Goal: Check status: Check status

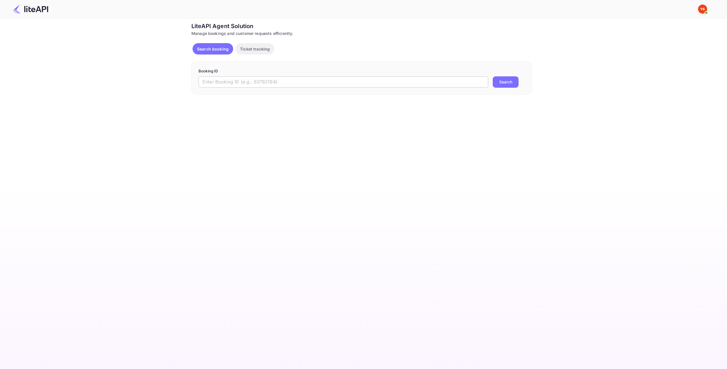
click at [307, 82] on input "text" at bounding box center [343, 81] width 290 height 11
paste input "8940067"
type input "8940067"
click at [501, 82] on button "Search" at bounding box center [506, 81] width 26 height 11
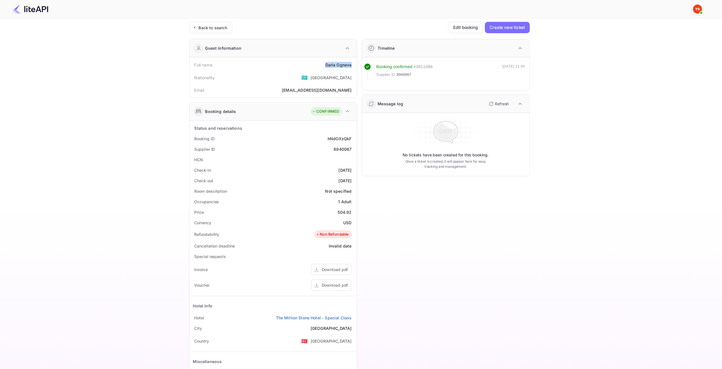
drag, startPoint x: 354, startPoint y: 66, endPoint x: 325, endPoint y: 64, distance: 29.7
click at [324, 64] on div "Full name [PERSON_NAME]" at bounding box center [273, 65] width 163 height 11
copy div "[PERSON_NAME]"
click at [346, 209] on div "504.92" at bounding box center [345, 212] width 14 height 6
click at [345, 211] on div "504.92" at bounding box center [345, 212] width 14 height 6
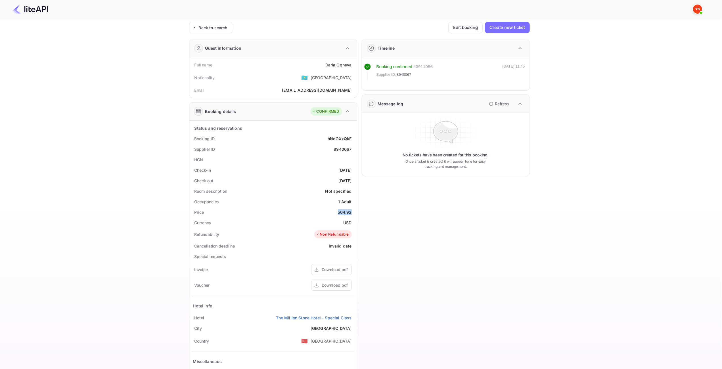
click at [345, 211] on div "504.92" at bounding box center [345, 212] width 14 height 6
copy div "504.92"
click at [224, 27] on div "Back to search" at bounding box center [213, 28] width 29 height 6
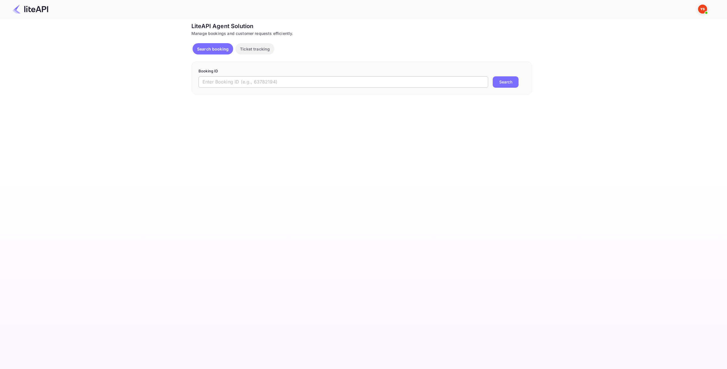
click at [268, 82] on input "text" at bounding box center [343, 81] width 290 height 11
paste input "8359281"
type input "8359281"
click at [505, 78] on button "Search" at bounding box center [506, 81] width 26 height 11
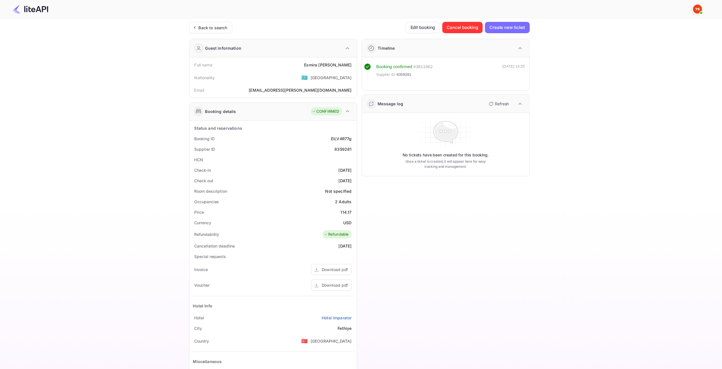
click at [350, 64] on div "[PERSON_NAME]" at bounding box center [327, 65] width 47 height 6
drag, startPoint x: 353, startPoint y: 65, endPoint x: 324, endPoint y: 65, distance: 29.2
click at [324, 65] on div "Full name [PERSON_NAME]" at bounding box center [273, 65] width 163 height 11
copy div "[PERSON_NAME]"
click at [348, 212] on div "114.17" at bounding box center [346, 212] width 11 height 6
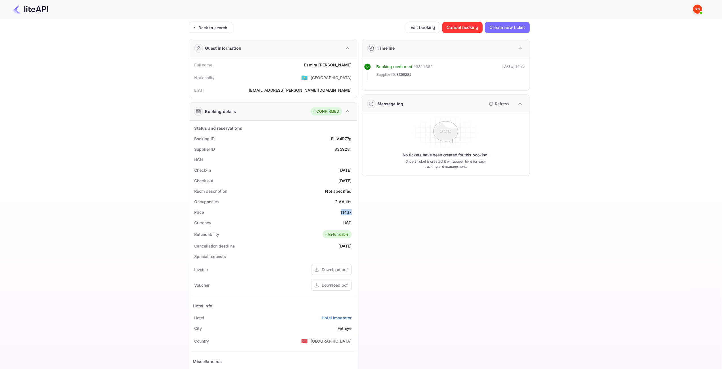
click at [348, 212] on div "114.17" at bounding box center [346, 212] width 11 height 6
copy div "114.17"
